Goal: Task Accomplishment & Management: Complete application form

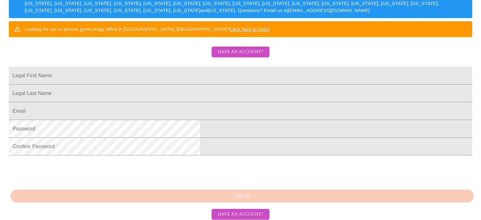
scroll to position [113, 0]
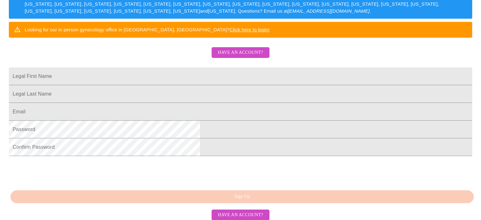
click at [270, 32] on link "Click here to login!" at bounding box center [250, 29] width 40 height 5
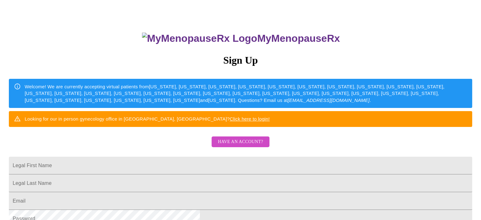
scroll to position [0, 0]
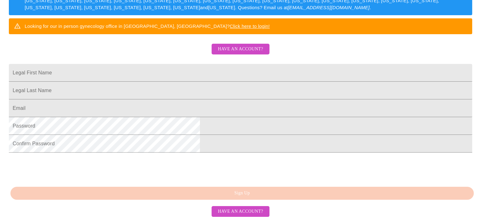
scroll to position [125, 0]
